Goal: Information Seeking & Learning: Learn about a topic

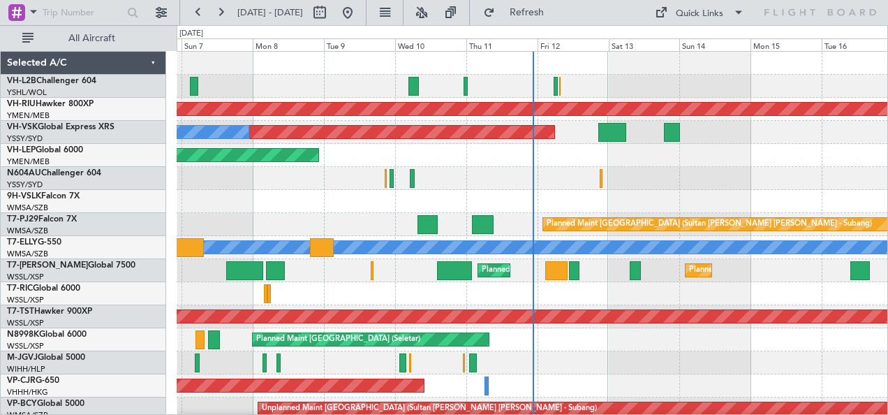
click at [64, 128] on link "VH-VSK Global Express XRS" at bounding box center [60, 127] width 107 height 8
click at [65, 100] on link "VH-RIU Hawker 800XP" at bounding box center [50, 104] width 87 height 8
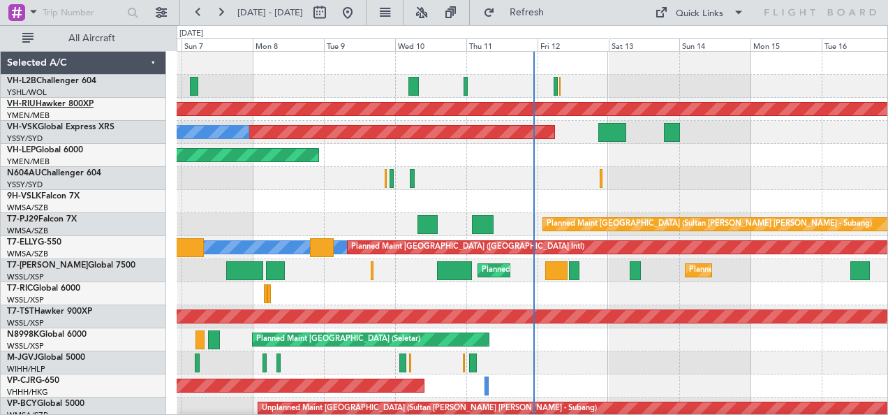
click at [40, 103] on link "VH-RIU Hawker 800XP" at bounding box center [50, 104] width 87 height 8
click at [239, 170] on div "Unplanned Maint Melbourne (Essendon) Planned Maint Melbourne (Essendon) Unplann…" at bounding box center [532, 247] width 711 height 391
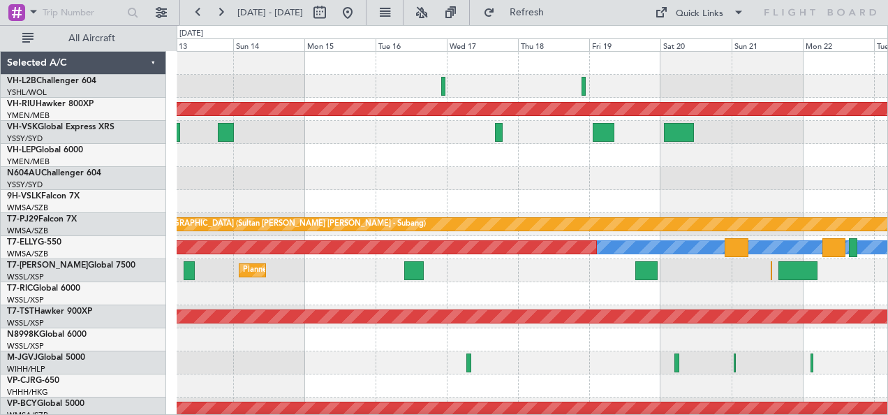
click at [151, 167] on div "Planned Maint Melbourne (Essendon) Unplanned Maint Sydney (Kingsford Smith Intl…" at bounding box center [444, 219] width 888 height 389
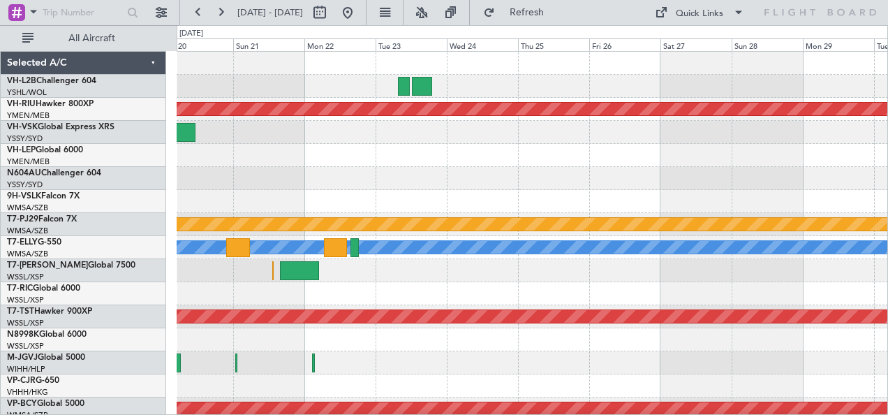
click at [240, 167] on div "Planned Maint Melbourne (Essendon) Planned Maint Kuala Lumpur (Sultan Abdul Azi…" at bounding box center [532, 247] width 711 height 391
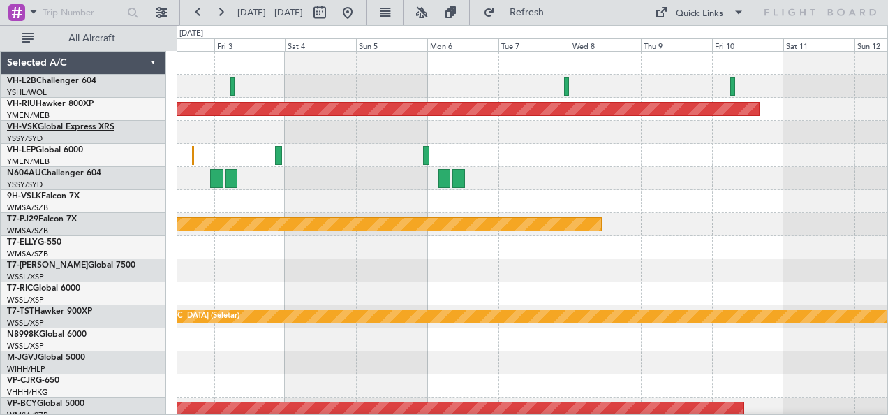
click at [57, 126] on link "VH-VSK Global Express XRS" at bounding box center [60, 127] width 107 height 8
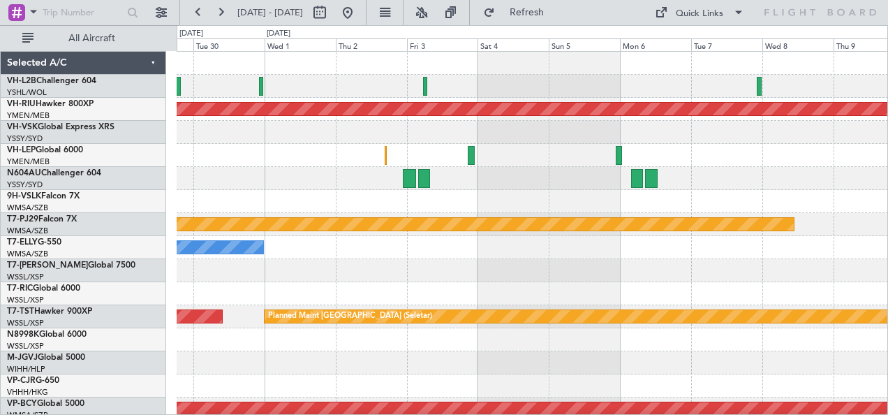
click at [659, 180] on div "Planned Maint Melbourne (Essendon) Planned Maint Kuala Lumpur (Sultan Abdul Azi…" at bounding box center [532, 247] width 711 height 391
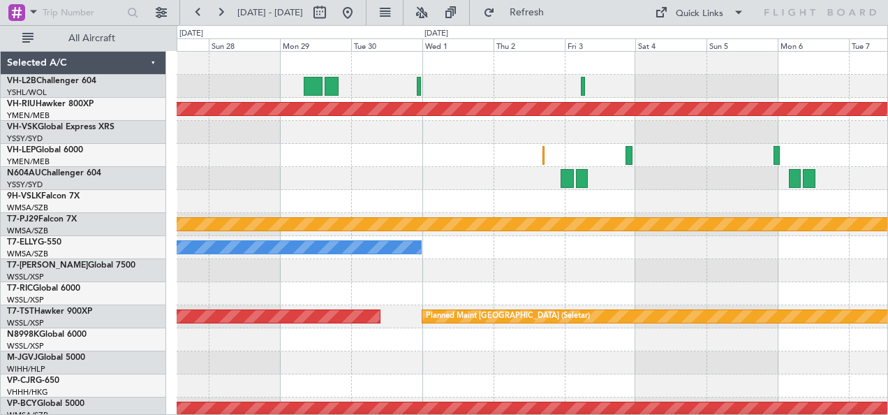
click at [632, 146] on div "Planned Maint Melbourne (Essendon) Planned Maint Kuala Lumpur (Sultan Abdul Azi…" at bounding box center [532, 247] width 711 height 391
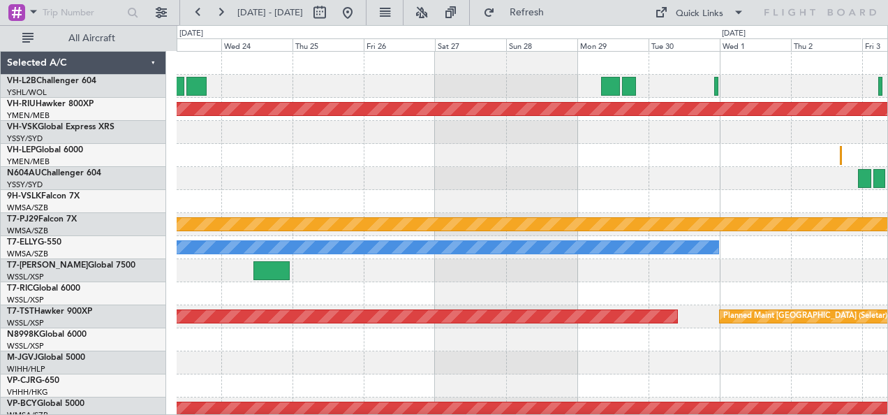
click at [646, 151] on div at bounding box center [532, 155] width 711 height 23
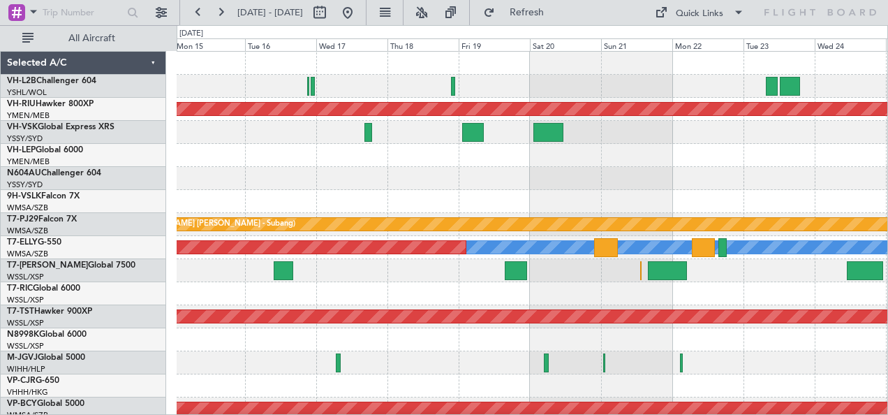
click at [640, 191] on div "Planned Maint Melbourne (Essendon) Planned Maint Kuala Lumpur (Sultan Abdul Azi…" at bounding box center [532, 247] width 711 height 391
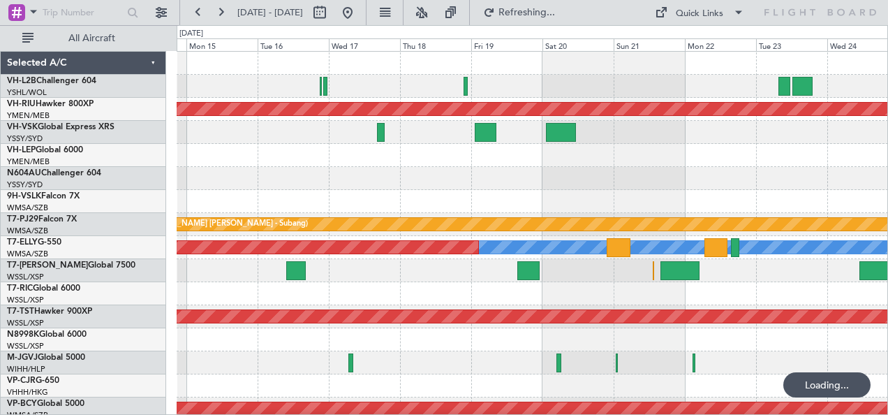
click at [669, 181] on div at bounding box center [532, 178] width 711 height 23
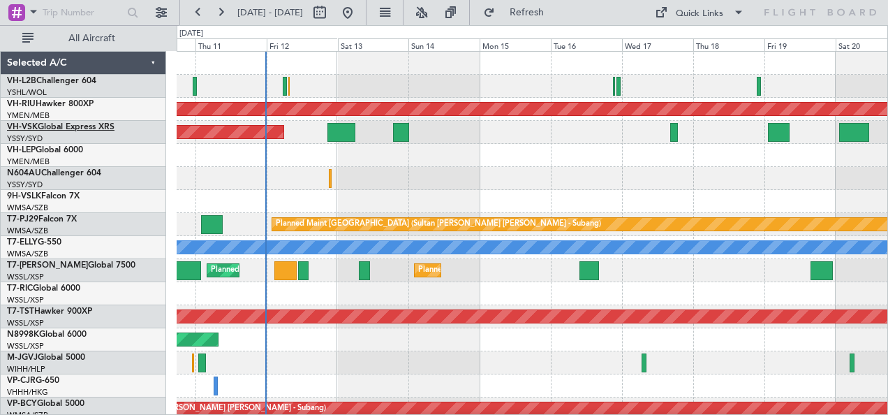
click at [73, 123] on link "VH-VSK Global Express XRS" at bounding box center [60, 127] width 107 height 8
click at [322, 144] on div "Unplanned Maint Wichita (Wichita Mid-continent)" at bounding box center [532, 155] width 711 height 23
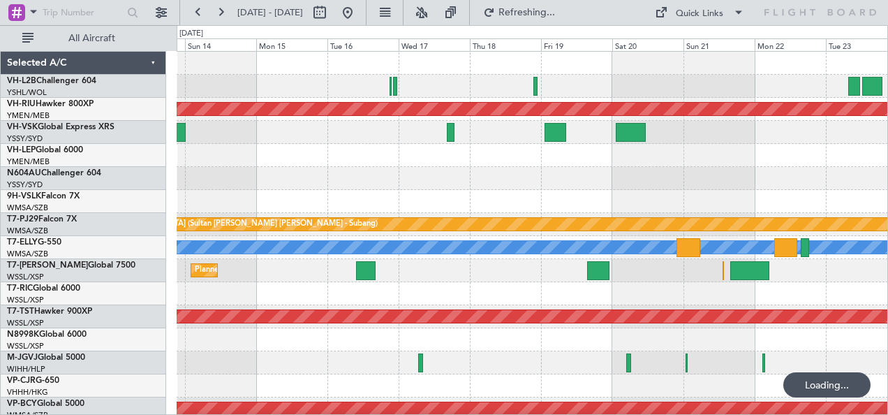
click at [516, 200] on div "Planned Maint Melbourne (Essendon) Unplanned Maint Sydney (Kingsford Smith Intl…" at bounding box center [532, 247] width 711 height 391
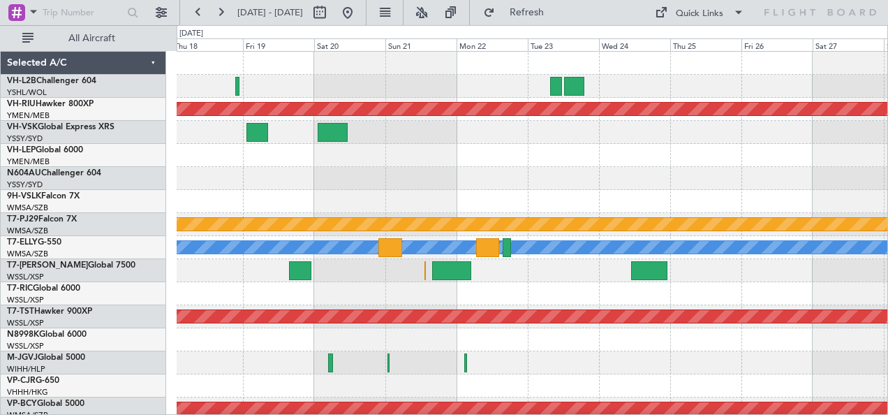
click at [307, 178] on div at bounding box center [532, 178] width 711 height 23
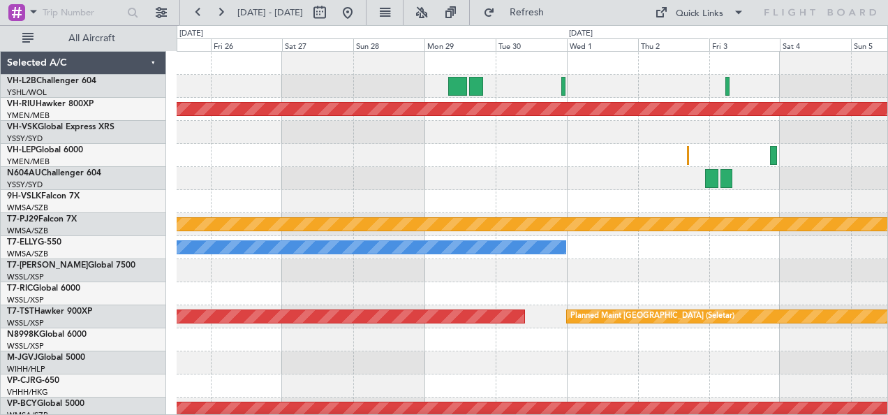
click at [255, 191] on div "Planned Maint Melbourne (Essendon) Planned Maint Kuala Lumpur (Sultan Abdul Azi…" at bounding box center [532, 247] width 711 height 391
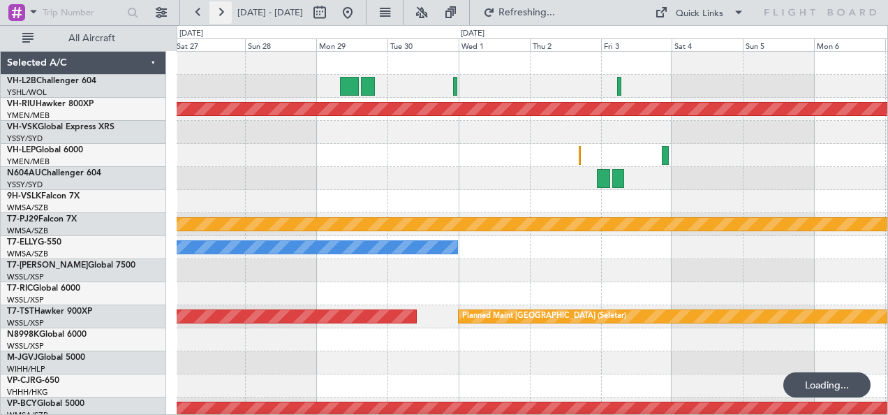
click at [223, 13] on button at bounding box center [220, 12] width 22 height 22
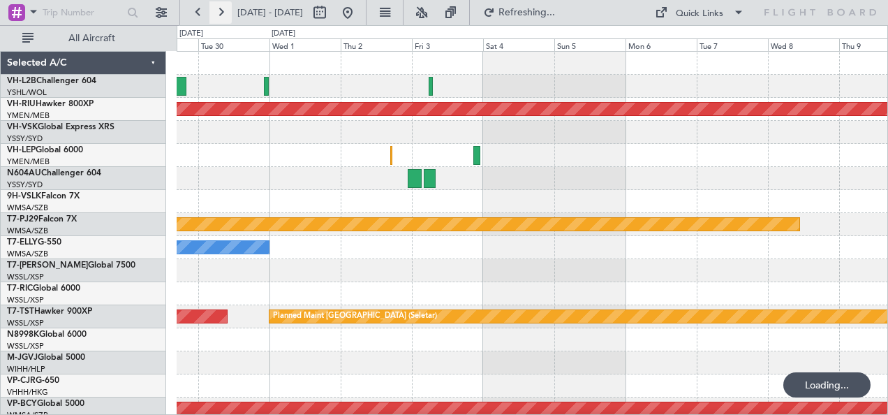
click at [221, 14] on button at bounding box center [220, 12] width 22 height 22
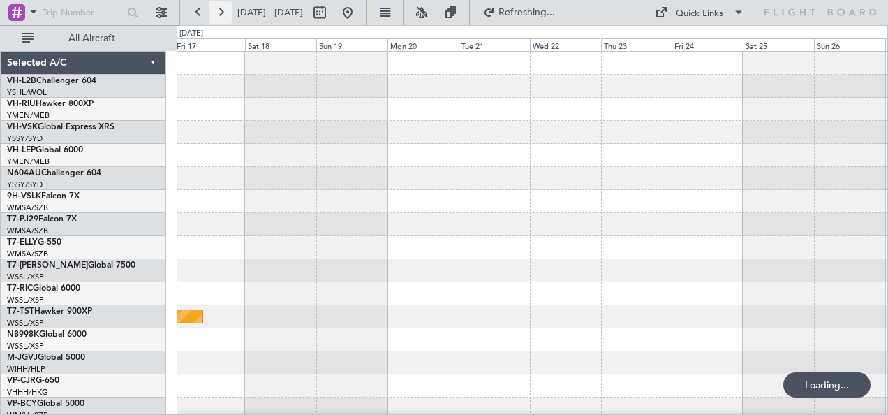
click at [221, 14] on button at bounding box center [220, 12] width 22 height 22
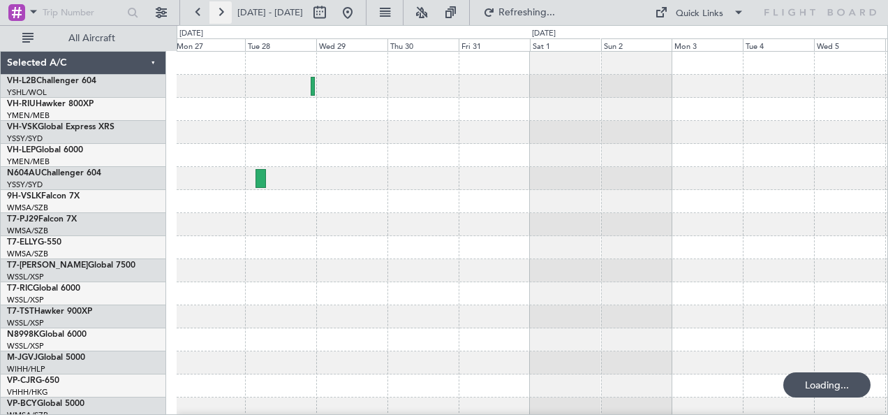
click at [221, 14] on button at bounding box center [220, 12] width 22 height 22
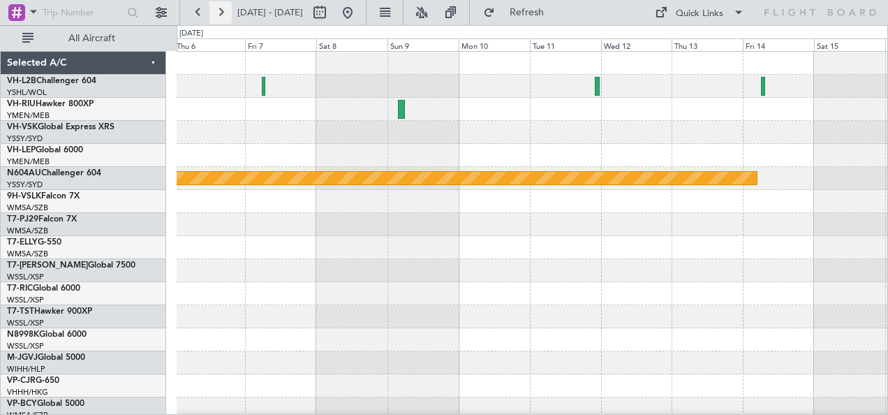
click at [221, 14] on button at bounding box center [220, 12] width 22 height 22
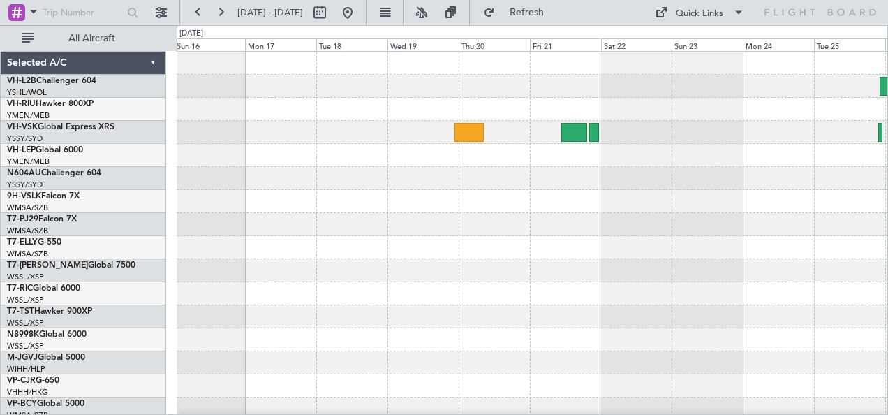
click at [318, 223] on div "Planned Maint Sydney (Kingsford Smith Intl)" at bounding box center [532, 247] width 711 height 391
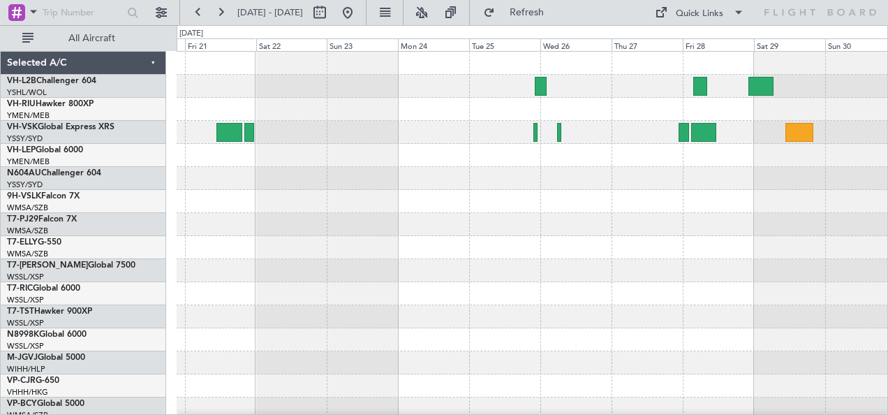
click at [537, 221] on div at bounding box center [532, 247] width 711 height 391
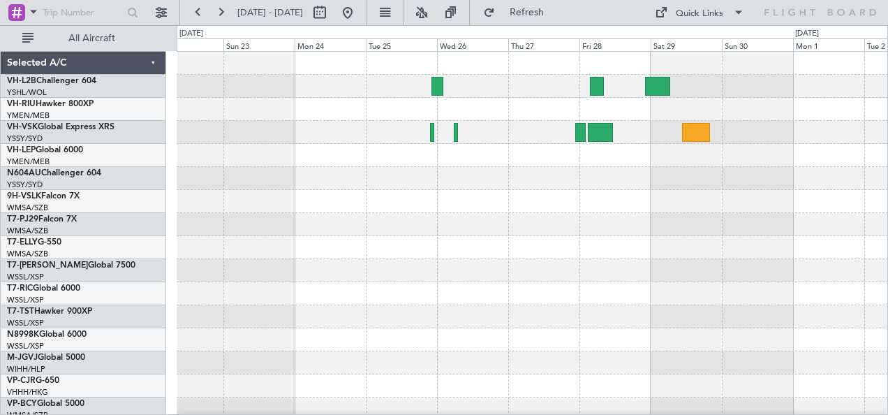
click at [626, 202] on div at bounding box center [532, 201] width 711 height 23
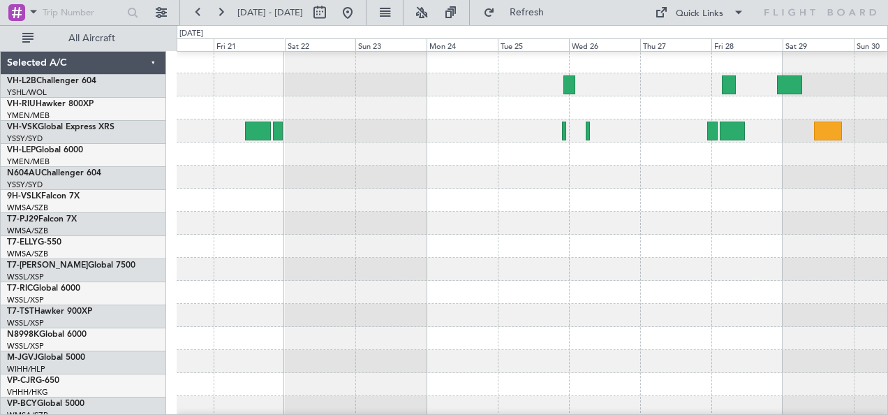
click at [610, 179] on div at bounding box center [532, 176] width 711 height 23
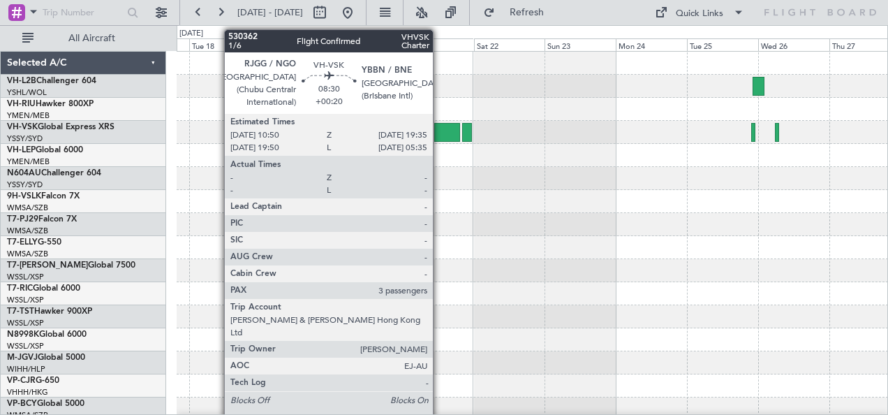
click at [440, 128] on div at bounding box center [447, 132] width 27 height 19
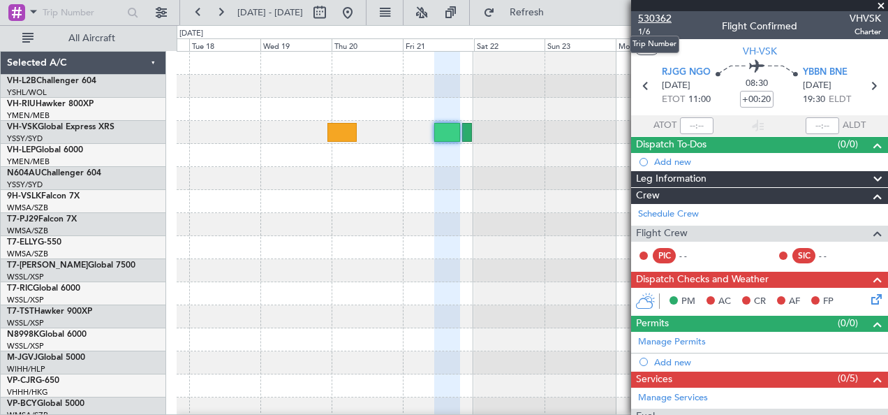
click at [652, 17] on span "530362" at bounding box center [654, 18] width 33 height 15
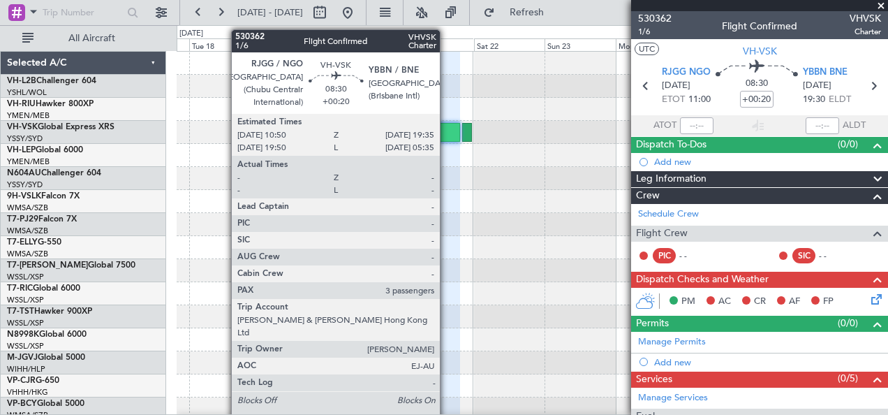
click at [447, 128] on div at bounding box center [447, 132] width 27 height 19
